Goal: Task Accomplishment & Management: Use online tool/utility

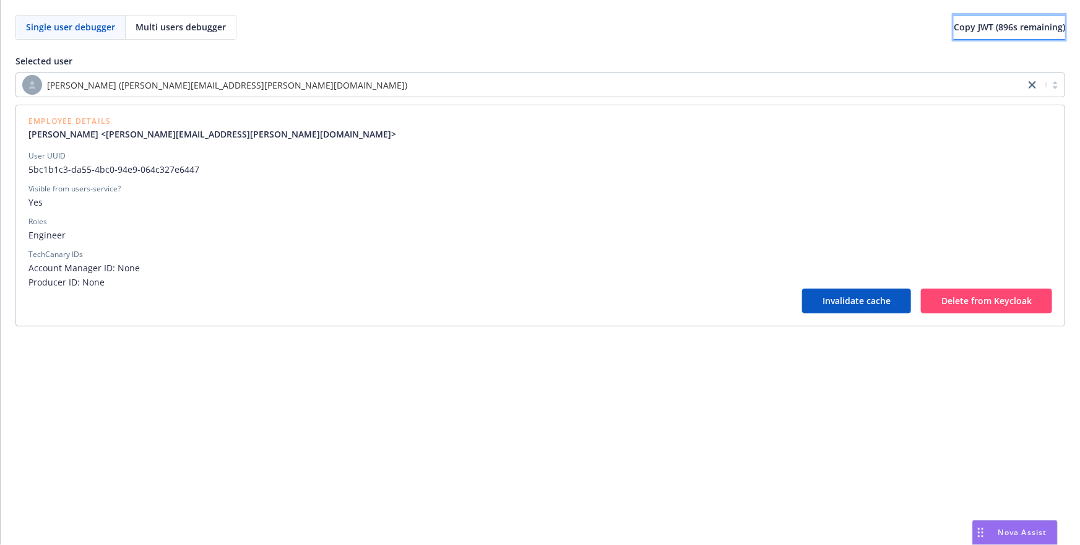
click at [995, 22] on span "Copy JWT ( 896 s remaining)" at bounding box center [1009, 27] width 111 height 12
click at [550, 378] on div "Single user debugger Multi users debugger Copy JWT ( 652 s remaining) Selected …" at bounding box center [540, 272] width 1079 height 545
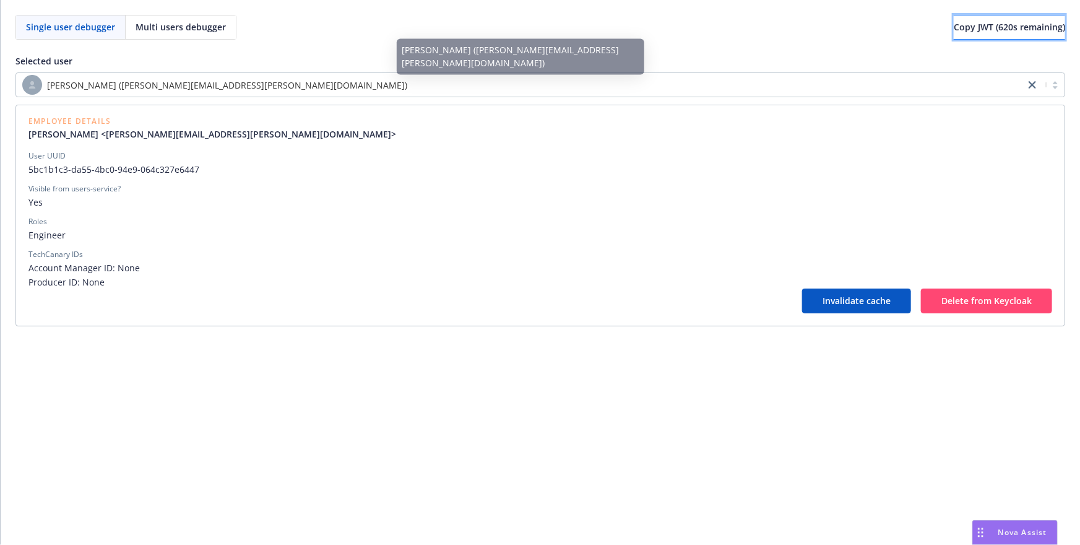
click at [986, 28] on span "Copy JWT ( 620 s remaining)" at bounding box center [1009, 27] width 111 height 12
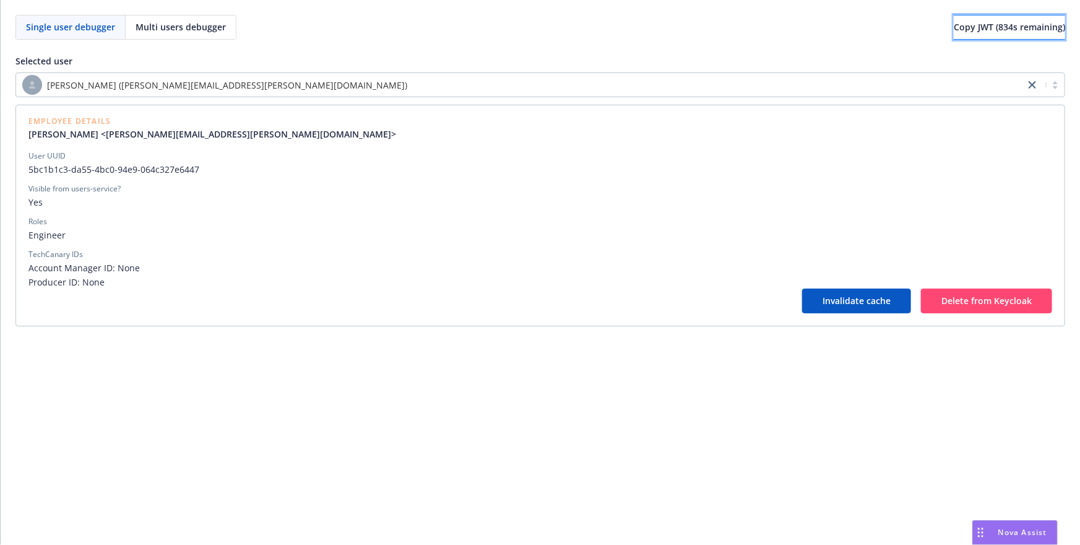
click at [980, 30] on span "Copy JWT ( 834 s remaining)" at bounding box center [1009, 27] width 111 height 12
click at [976, 27] on span "Copy JWT ( 849 s remaining)" at bounding box center [1009, 27] width 111 height 12
click at [725, 30] on div "Single user debugger Multi users debugger Copy JWT ( 820 s remaining)" at bounding box center [540, 27] width 1050 height 25
